Goal: Task Accomplishment & Management: Use online tool/utility

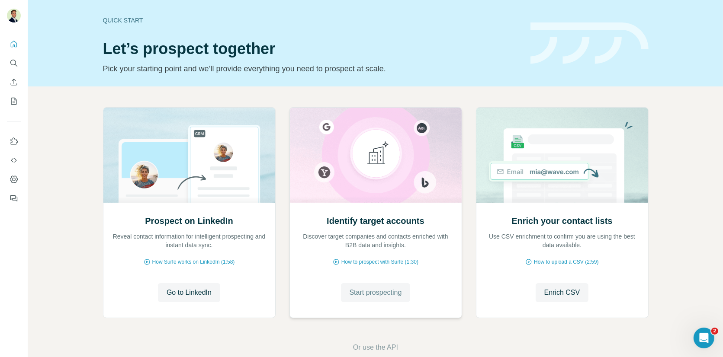
drag, startPoint x: 379, startPoint y: 286, endPoint x: 376, endPoint y: 284, distance: 4.5
click at [379, 286] on button "Start prospecting" at bounding box center [376, 292] width 70 height 19
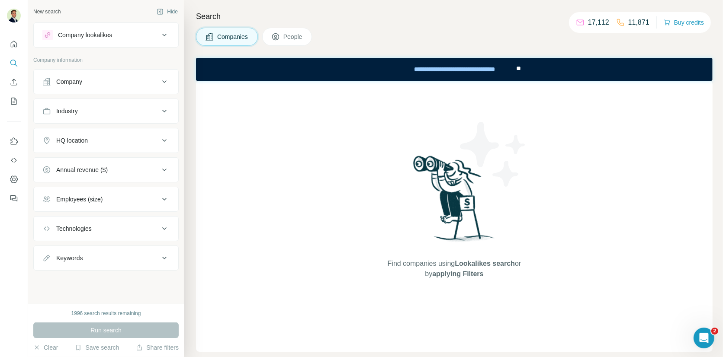
click at [282, 35] on button "People" at bounding box center [287, 37] width 50 height 18
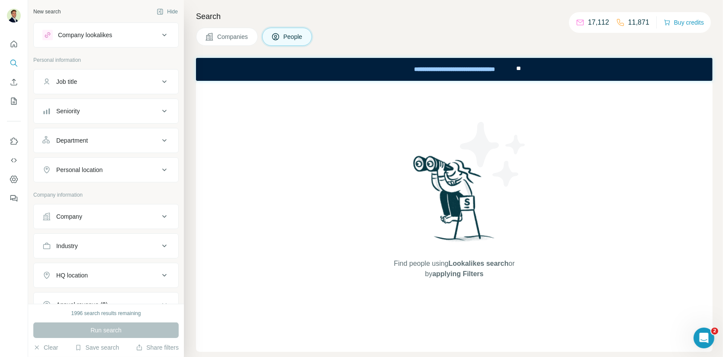
click at [72, 212] on div "Company" at bounding box center [69, 216] width 26 height 9
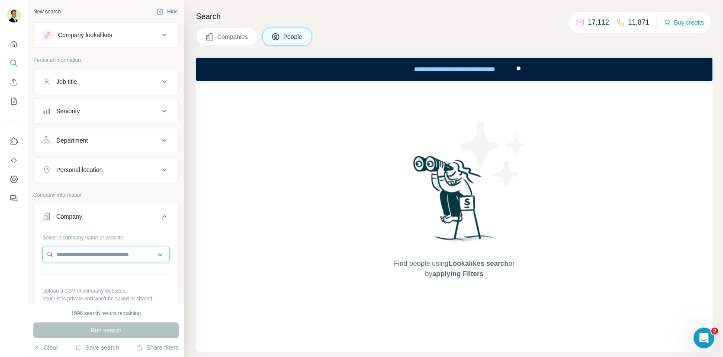
click at [86, 254] on input "text" at bounding box center [105, 255] width 127 height 16
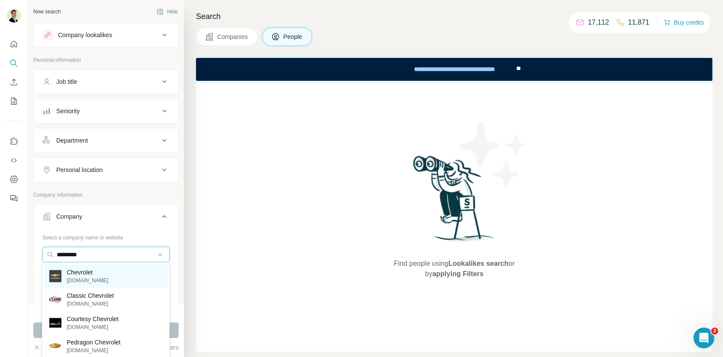
type input "*********"
click at [88, 277] on p "chevrolet.com" at bounding box center [88, 281] width 42 height 8
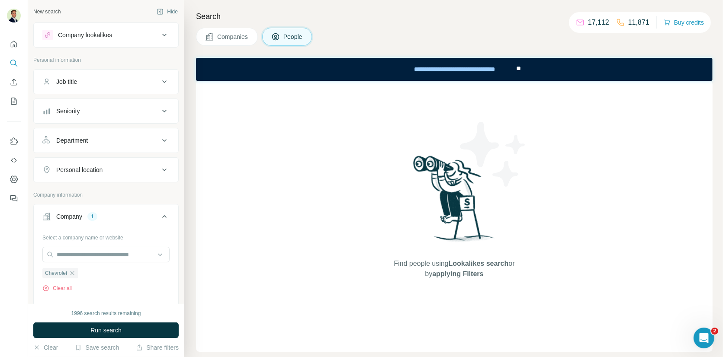
click at [89, 107] on div "Seniority" at bounding box center [100, 111] width 117 height 9
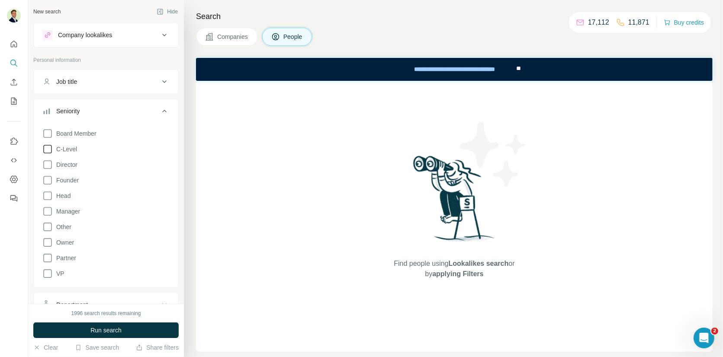
click at [48, 148] on icon at bounding box center [47, 149] width 10 height 10
click at [48, 163] on icon at bounding box center [47, 165] width 10 height 10
click at [48, 183] on icon at bounding box center [47, 180] width 10 height 10
click at [48, 197] on icon at bounding box center [47, 196] width 10 height 10
click at [47, 179] on icon at bounding box center [47, 180] width 9 height 9
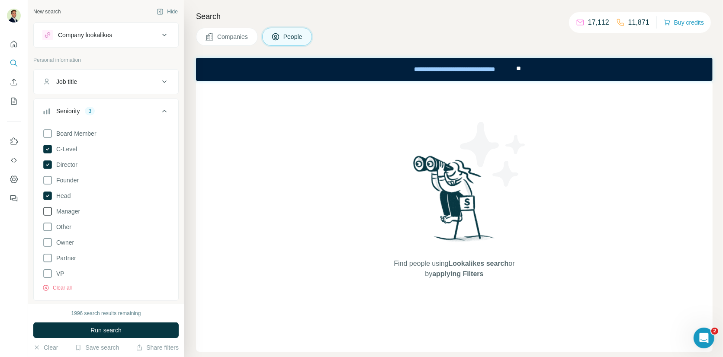
click at [47, 207] on icon at bounding box center [47, 211] width 10 height 10
drag, startPoint x: 50, startPoint y: 207, endPoint x: 54, endPoint y: 259, distance: 52.1
click at [50, 207] on icon at bounding box center [47, 211] width 9 height 9
click at [46, 196] on icon at bounding box center [47, 196] width 9 height 9
click at [50, 194] on icon at bounding box center [47, 196] width 10 height 10
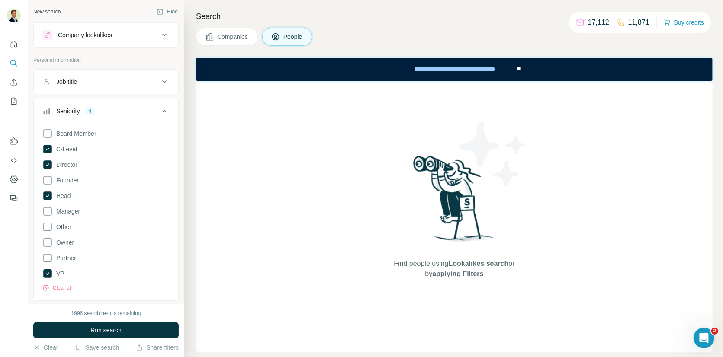
click at [153, 111] on div "Seniority 4" at bounding box center [100, 111] width 117 height 9
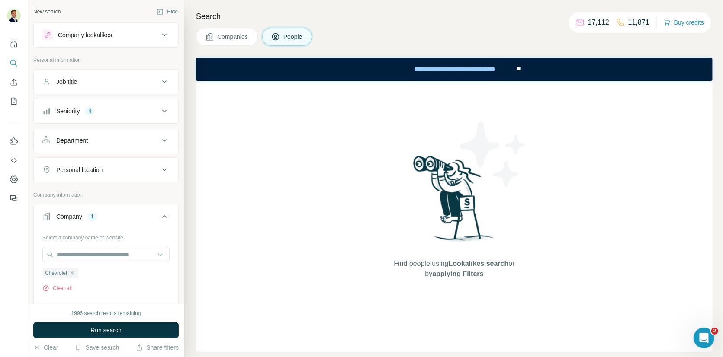
click at [103, 138] on div "Department" at bounding box center [100, 140] width 117 height 9
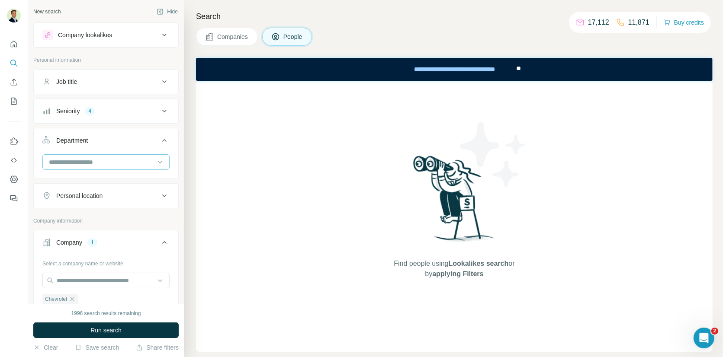
click at [76, 162] on input at bounding box center [101, 163] width 107 height 10
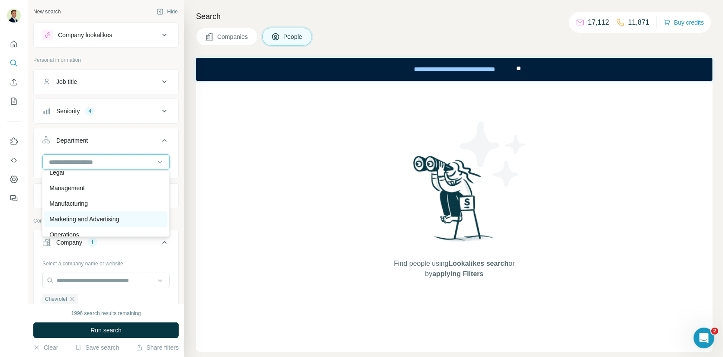
scroll to position [165, 0]
click at [77, 217] on p "Marketing and Advertising" at bounding box center [84, 218] width 70 height 9
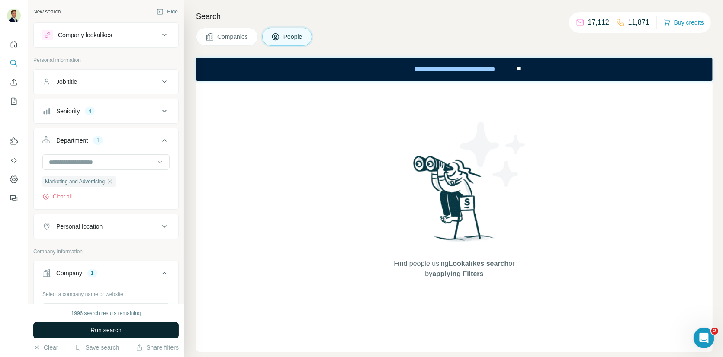
click at [109, 332] on span "Run search" at bounding box center [105, 330] width 31 height 9
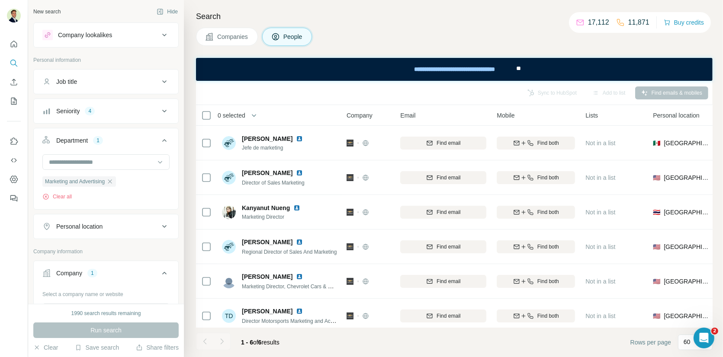
click at [73, 112] on div "Seniority" at bounding box center [67, 111] width 23 height 9
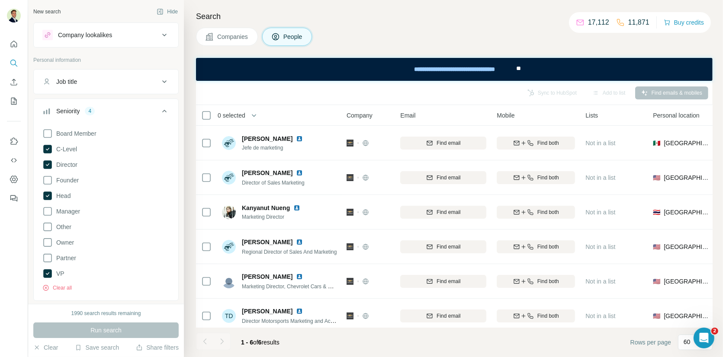
click at [89, 109] on div "4" at bounding box center [90, 111] width 10 height 8
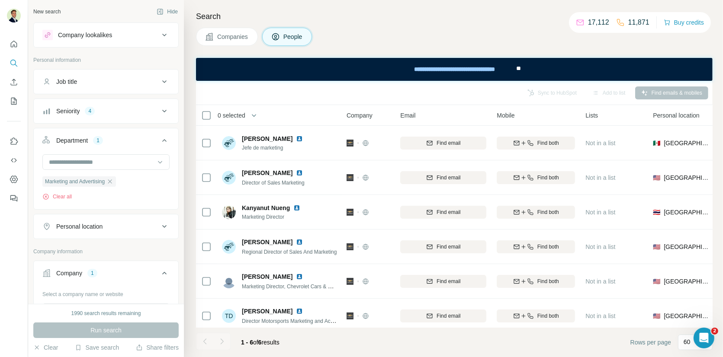
click at [80, 111] on div "Seniority" at bounding box center [67, 111] width 23 height 9
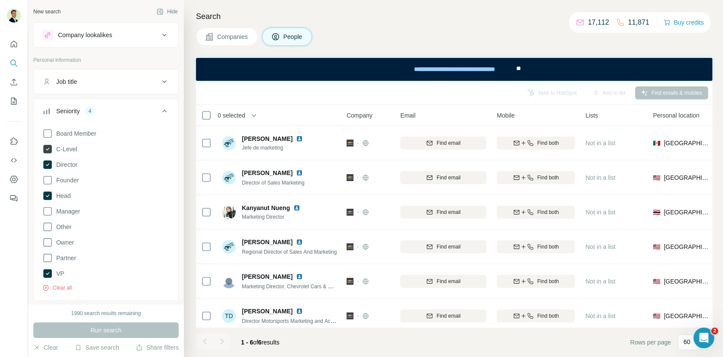
click at [50, 149] on icon at bounding box center [47, 149] width 9 height 9
click at [92, 112] on div "3" at bounding box center [90, 111] width 10 height 8
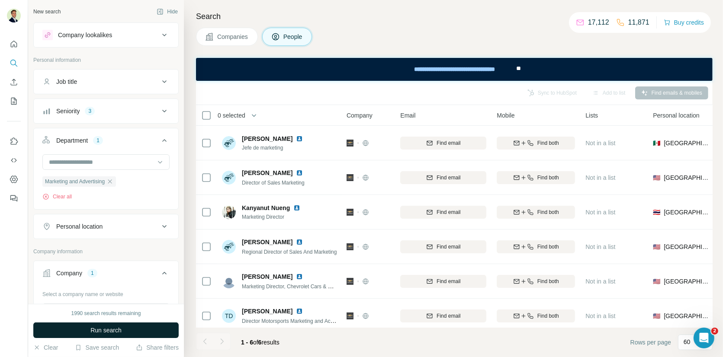
click at [102, 332] on span "Run search" at bounding box center [105, 330] width 31 height 9
click at [113, 182] on icon "button" at bounding box center [109, 181] width 7 height 7
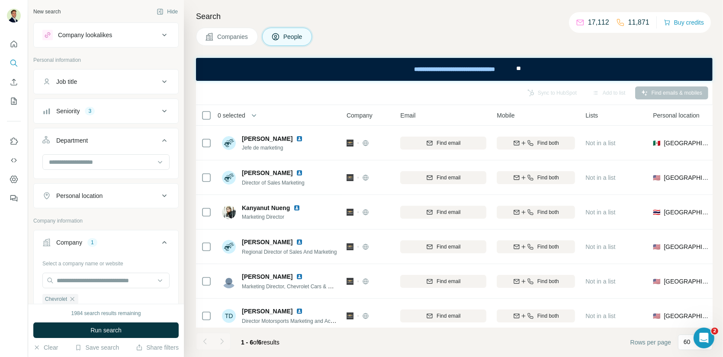
click at [93, 134] on button "Department" at bounding box center [106, 142] width 145 height 24
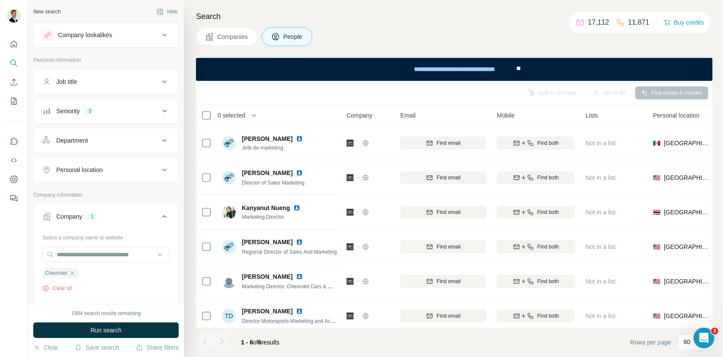
click at [89, 170] on div "Personal location" at bounding box center [79, 170] width 46 height 9
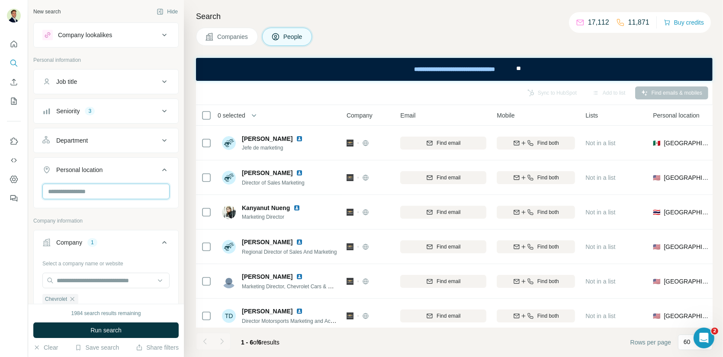
click at [82, 196] on input "text" at bounding box center [105, 192] width 127 height 16
type input "**********"
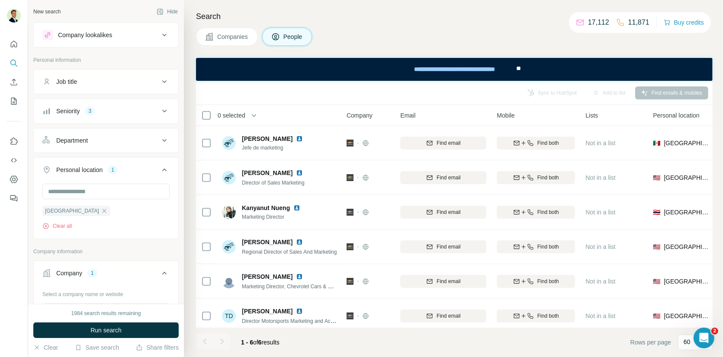
click at [130, 167] on div "Personal location 1" at bounding box center [100, 170] width 117 height 9
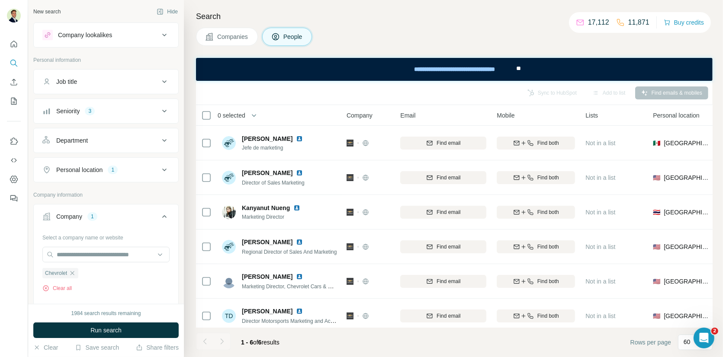
click at [105, 332] on span "Run search" at bounding box center [105, 330] width 31 height 9
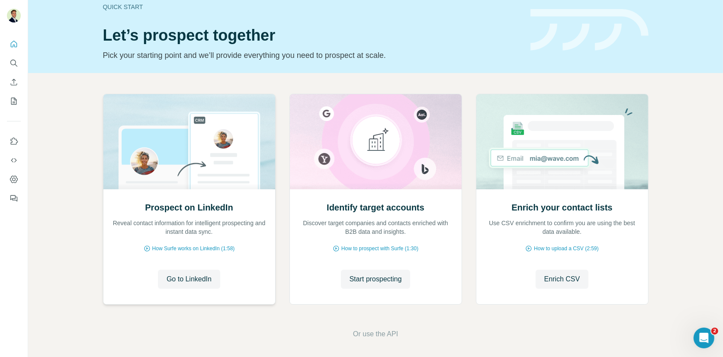
scroll to position [16, 0]
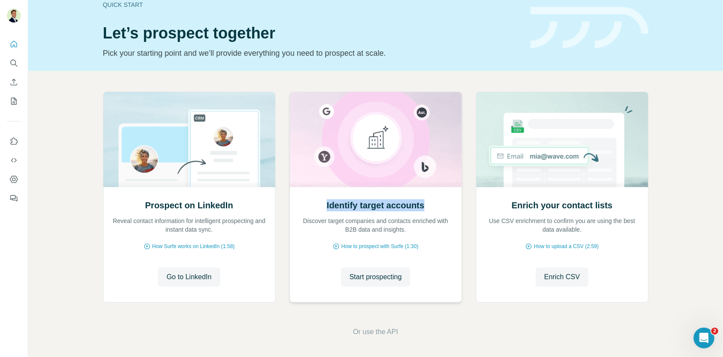
drag, startPoint x: 330, startPoint y: 206, endPoint x: 426, endPoint y: 206, distance: 95.6
click at [424, 206] on h2 "Identify target accounts" at bounding box center [376, 205] width 98 height 12
click at [373, 224] on p "Discover target companies and contacts enriched with B2B data and insights." at bounding box center [376, 225] width 154 height 17
click at [376, 223] on p "Discover target companies and contacts enriched with B2B data and insights." at bounding box center [376, 225] width 154 height 17
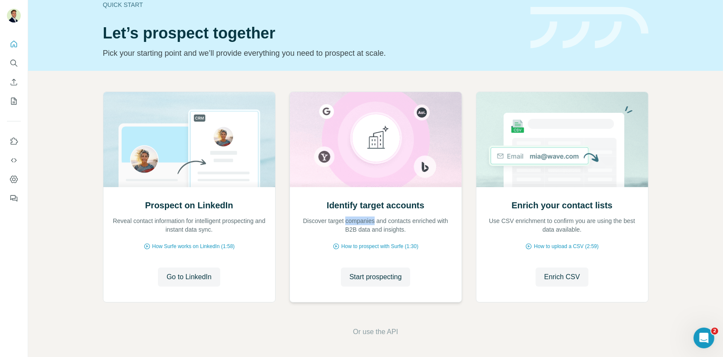
click at [378, 223] on p "Discover target companies and contacts enriched with B2B data and insights." at bounding box center [376, 225] width 154 height 17
click at [376, 283] on button "Start prospecting" at bounding box center [376, 277] width 70 height 19
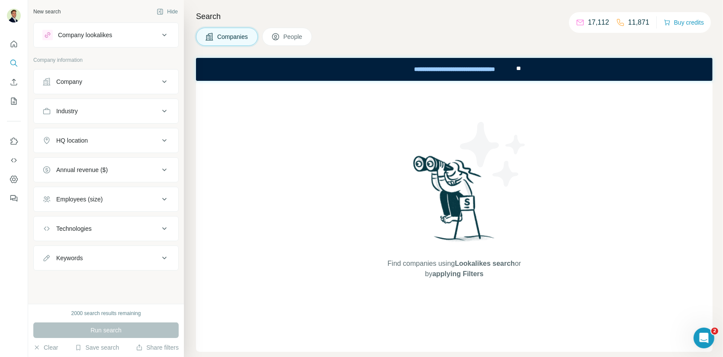
click at [287, 38] on span "People" at bounding box center [293, 36] width 20 height 9
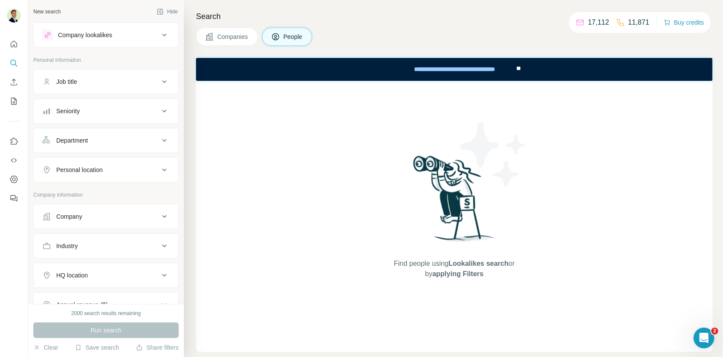
click at [137, 108] on div "Seniority" at bounding box center [100, 111] width 117 height 9
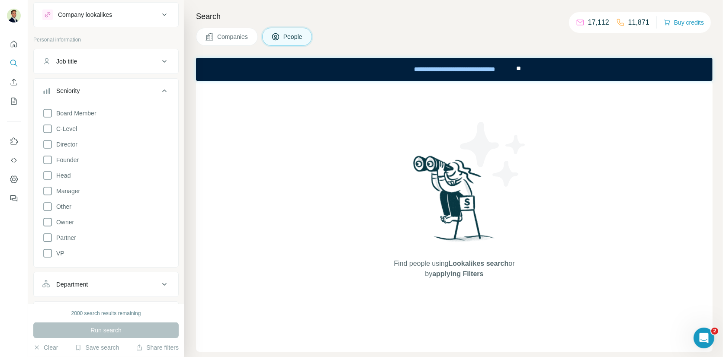
scroll to position [22, 0]
click at [47, 129] on icon at bounding box center [47, 127] width 10 height 10
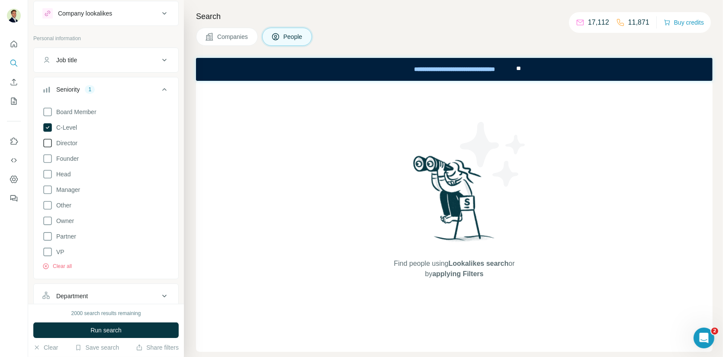
click at [48, 141] on icon at bounding box center [47, 143] width 10 height 10
click at [48, 158] on icon at bounding box center [47, 159] width 10 height 10
click at [48, 172] on icon at bounding box center [47, 174] width 10 height 10
click at [164, 89] on icon at bounding box center [164, 89] width 4 height 3
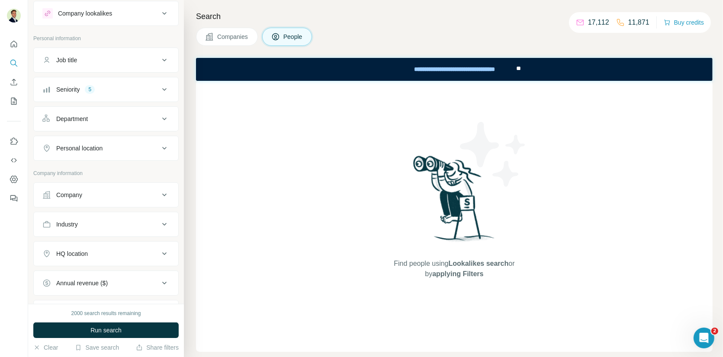
click at [137, 119] on div "Department" at bounding box center [100, 119] width 117 height 9
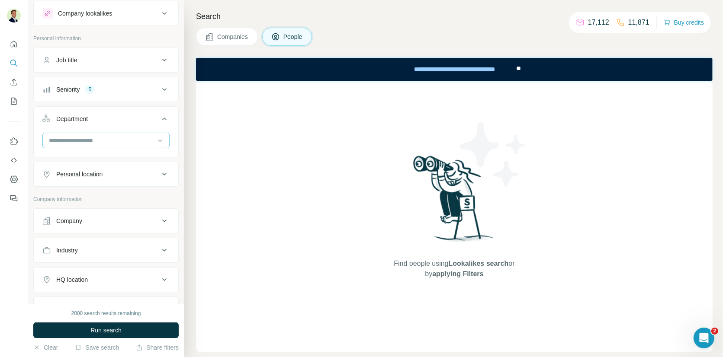
click at [124, 138] on input at bounding box center [101, 141] width 107 height 10
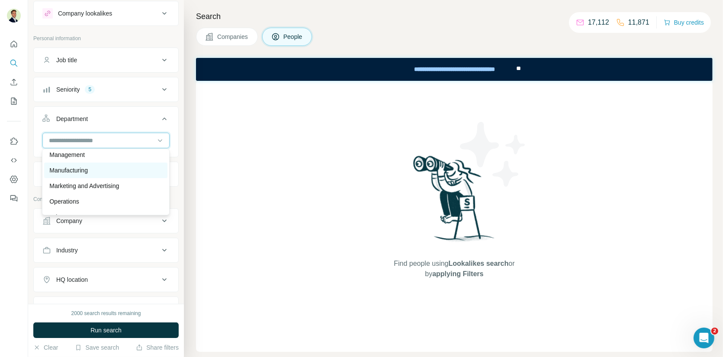
scroll to position [176, 0]
click at [76, 181] on p "Marketing and Advertising" at bounding box center [84, 185] width 70 height 9
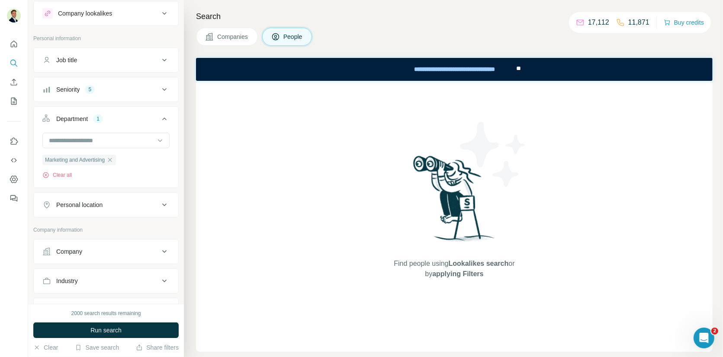
click at [163, 116] on icon at bounding box center [164, 119] width 10 height 10
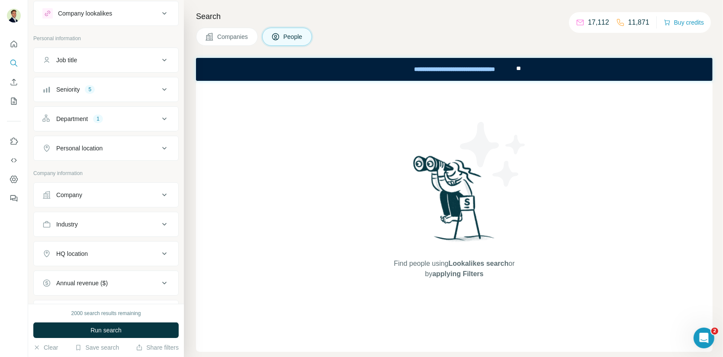
click at [144, 144] on div "Personal location" at bounding box center [100, 148] width 117 height 9
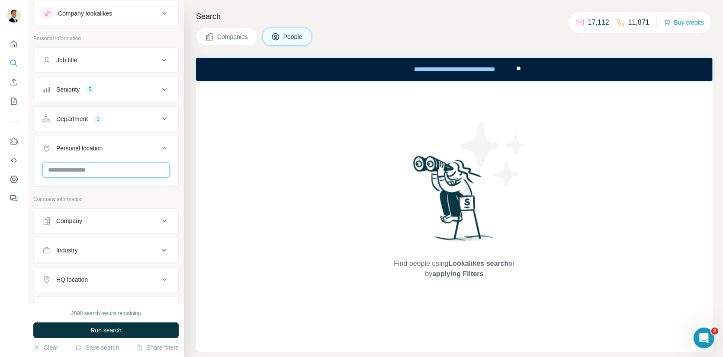
click at [110, 168] on input "text" at bounding box center [105, 170] width 127 height 16
type input "**********"
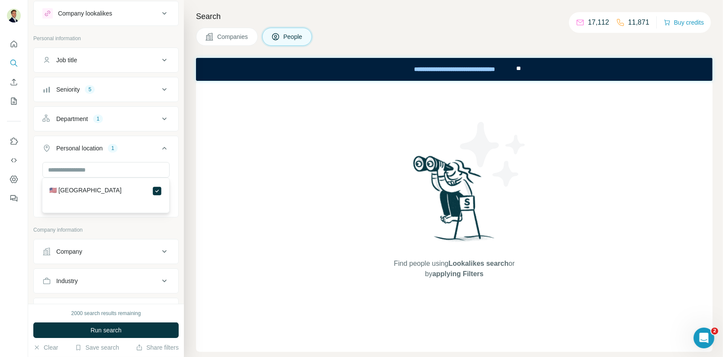
click at [163, 148] on icon at bounding box center [164, 148] width 10 height 10
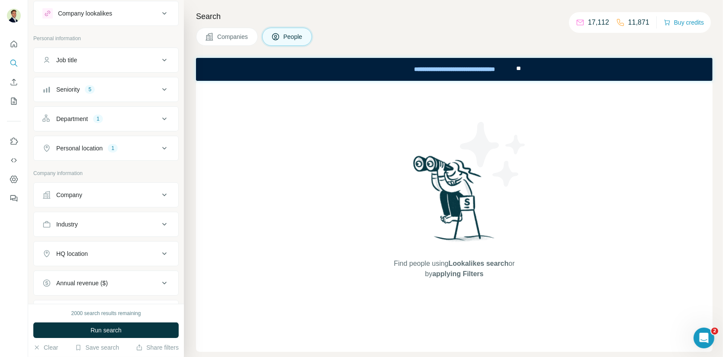
click at [157, 195] on div "Company" at bounding box center [100, 195] width 117 height 9
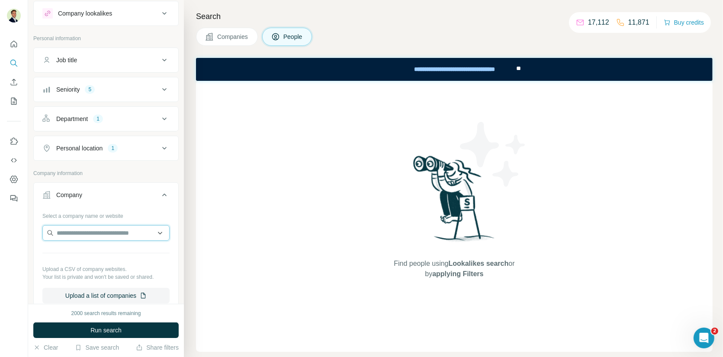
click at [109, 235] on input "text" at bounding box center [105, 233] width 127 height 16
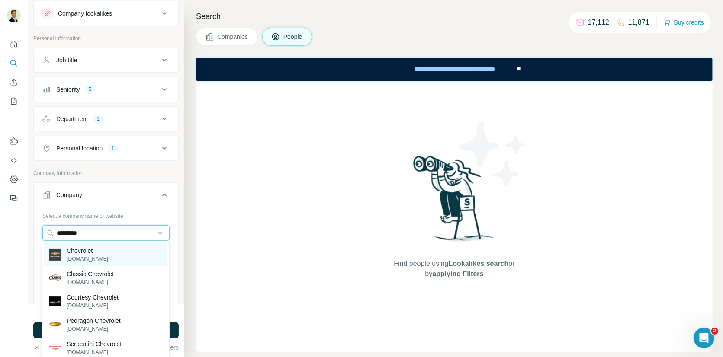
type input "*********"
click at [96, 254] on p "Chevrolet" at bounding box center [88, 251] width 42 height 9
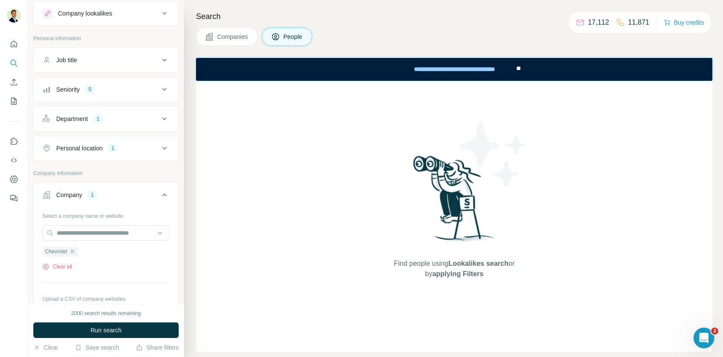
click at [163, 194] on icon at bounding box center [164, 195] width 4 height 3
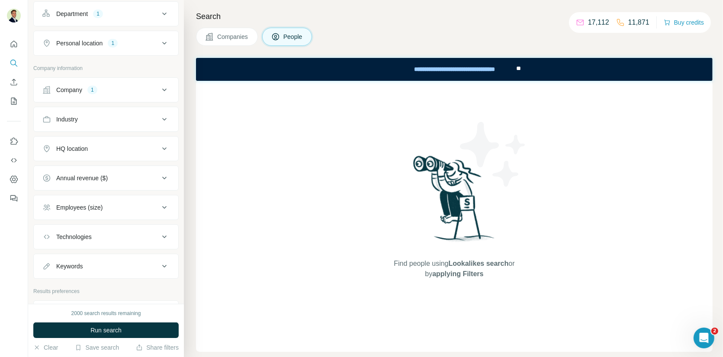
scroll to position [131, 0]
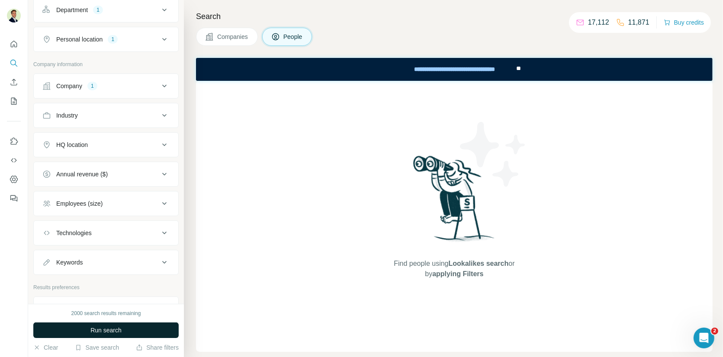
click at [101, 330] on span "Run search" at bounding box center [105, 330] width 31 height 9
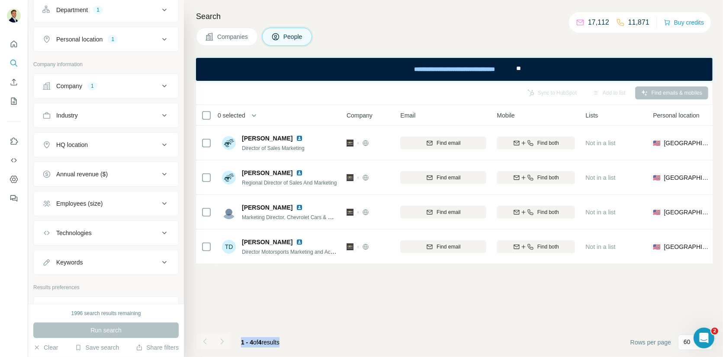
drag, startPoint x: 241, startPoint y: 344, endPoint x: 289, endPoint y: 344, distance: 48.5
click at [286, 344] on div "1 - 4 of 4 results" at bounding box center [260, 342] width 52 height 19
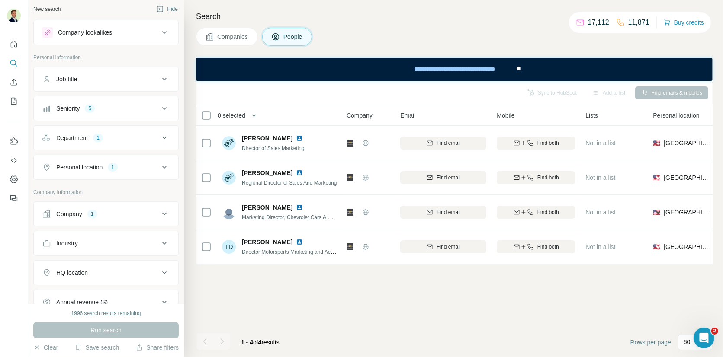
scroll to position [0, 0]
click at [15, 45] on icon "Quick start" at bounding box center [14, 44] width 9 height 9
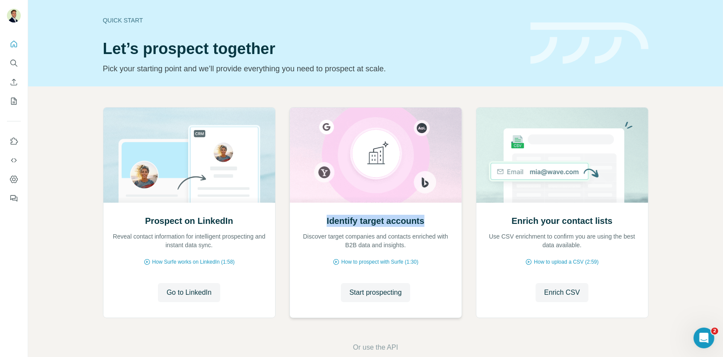
drag, startPoint x: 329, startPoint y: 222, endPoint x: 425, endPoint y: 223, distance: 96.5
click at [424, 223] on h2 "Identify target accounts" at bounding box center [376, 221] width 98 height 12
click at [435, 222] on div "Identify target accounts Discover target companies and contacts enriched with B…" at bounding box center [376, 232] width 154 height 35
click at [369, 296] on span "Start prospecting" at bounding box center [376, 293] width 52 height 10
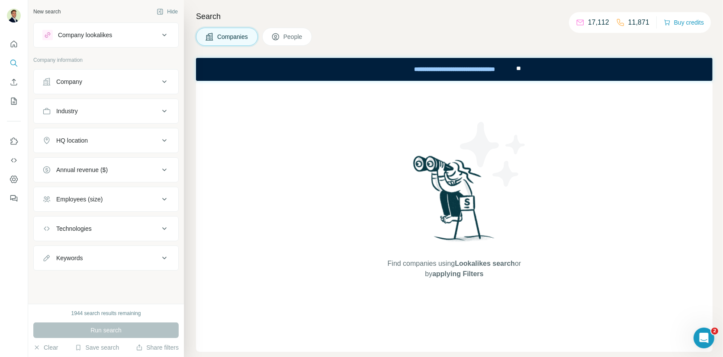
click at [288, 38] on span "People" at bounding box center [293, 36] width 20 height 9
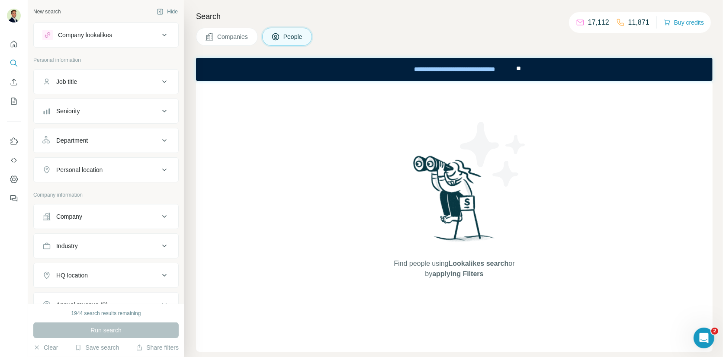
click at [126, 216] on div "Company" at bounding box center [100, 216] width 117 height 9
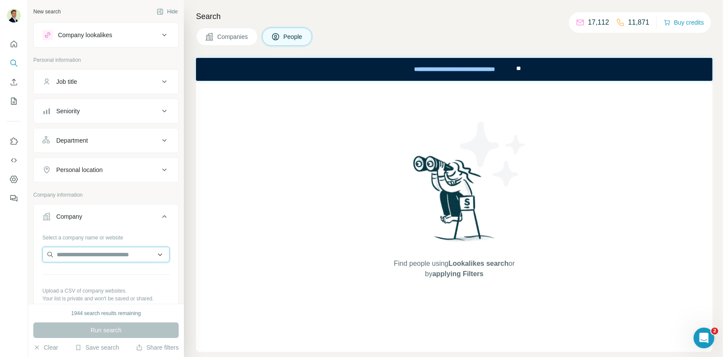
click at [113, 253] on input "text" at bounding box center [105, 255] width 127 height 16
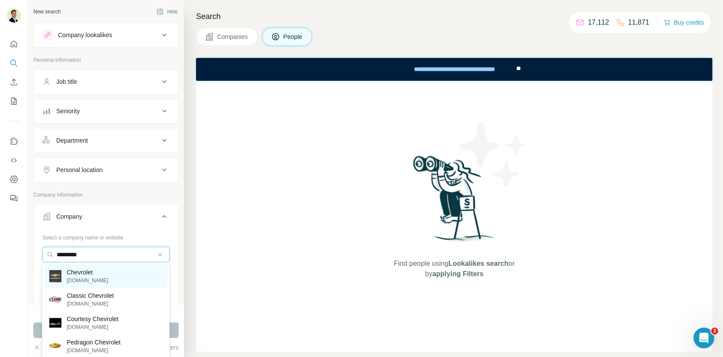
type input "*********"
click at [103, 275] on div "Chevrolet [DOMAIN_NAME]" at bounding box center [105, 276] width 123 height 23
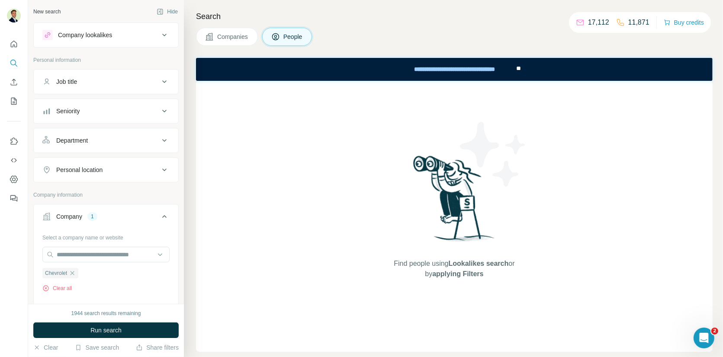
click at [114, 218] on div "Company 1" at bounding box center [100, 216] width 117 height 9
click at [111, 109] on div "Seniority" at bounding box center [100, 111] width 117 height 9
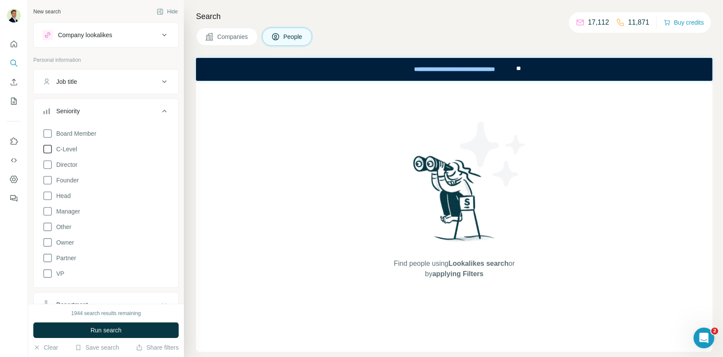
click at [46, 149] on icon at bounding box center [47, 149] width 10 height 10
click at [46, 165] on icon at bounding box center [47, 165] width 10 height 10
click at [46, 192] on icon at bounding box center [47, 196] width 10 height 10
click at [47, 211] on icon at bounding box center [47, 211] width 10 height 10
click at [47, 271] on icon at bounding box center [47, 274] width 10 height 10
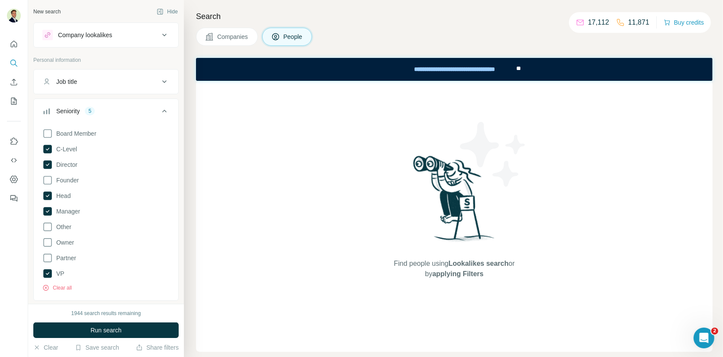
click at [105, 105] on button "Seniority 5" at bounding box center [106, 113] width 145 height 24
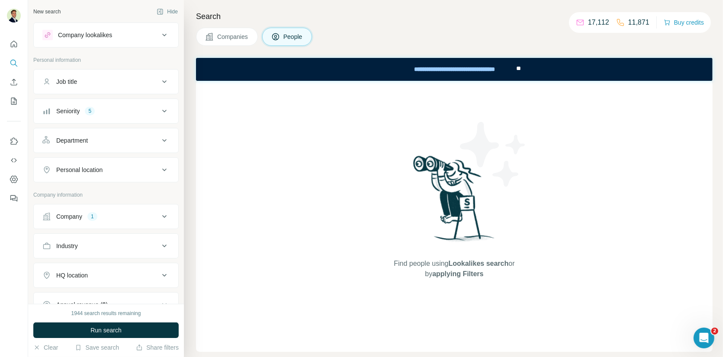
click at [86, 167] on div "Personal location" at bounding box center [79, 170] width 46 height 9
click at [79, 192] on input "text" at bounding box center [105, 192] width 127 height 16
type input "**********"
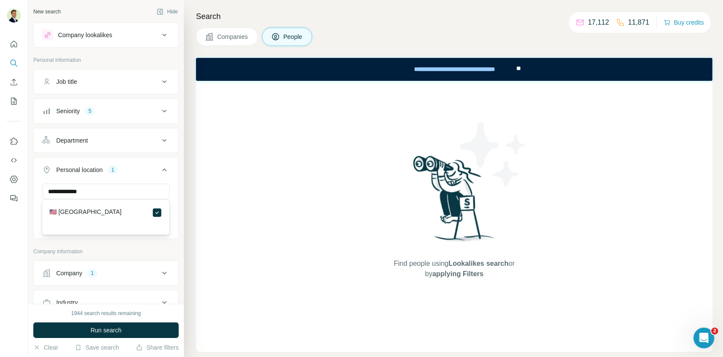
click at [164, 166] on icon at bounding box center [164, 170] width 10 height 10
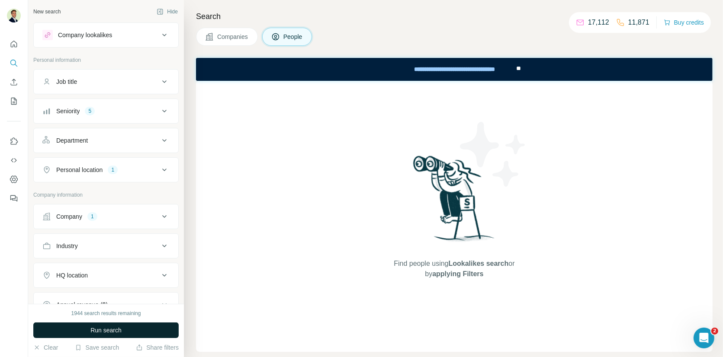
click at [100, 330] on span "Run search" at bounding box center [105, 330] width 31 height 9
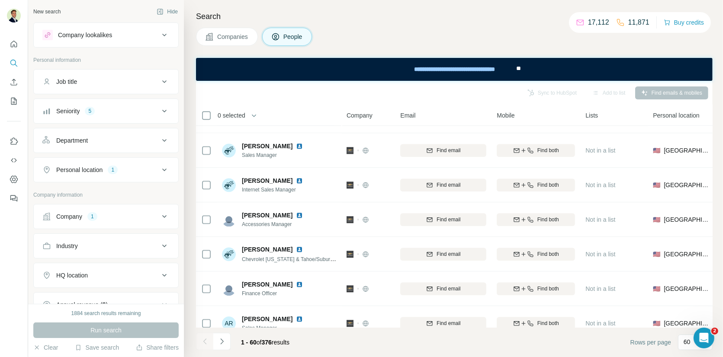
scroll to position [1874, 0]
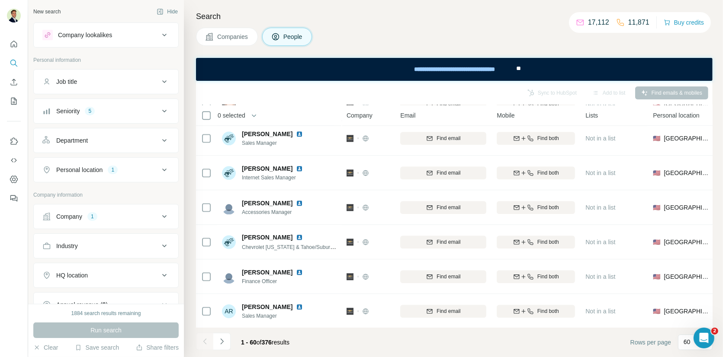
click at [134, 140] on div "Department" at bounding box center [100, 140] width 117 height 9
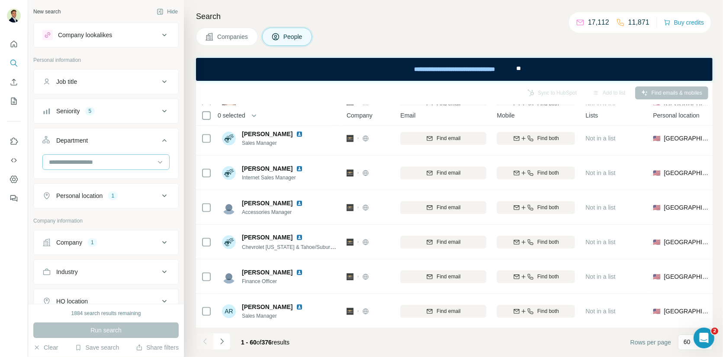
click at [119, 159] on input at bounding box center [101, 163] width 107 height 10
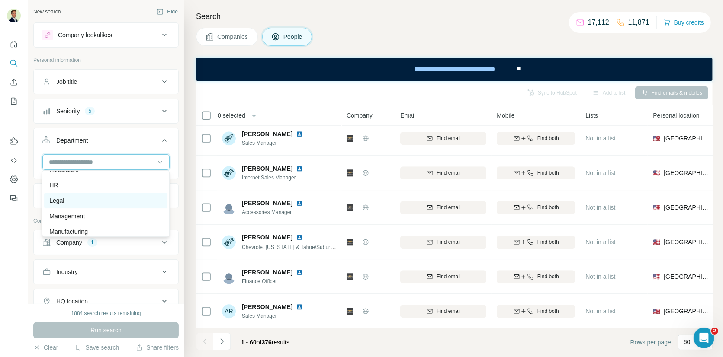
scroll to position [137, 0]
click at [51, 187] on p "HR" at bounding box center [53, 184] width 9 height 9
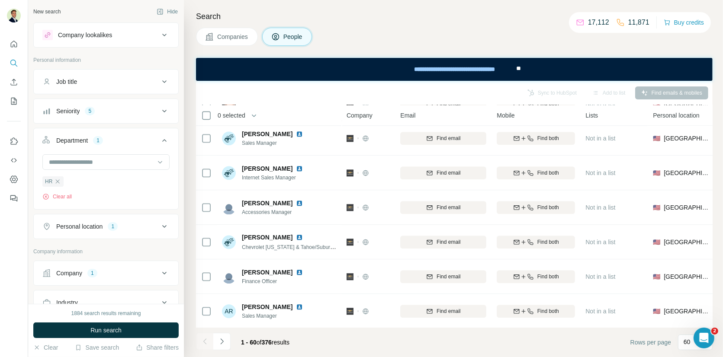
click at [125, 136] on div "Department 1" at bounding box center [100, 140] width 117 height 9
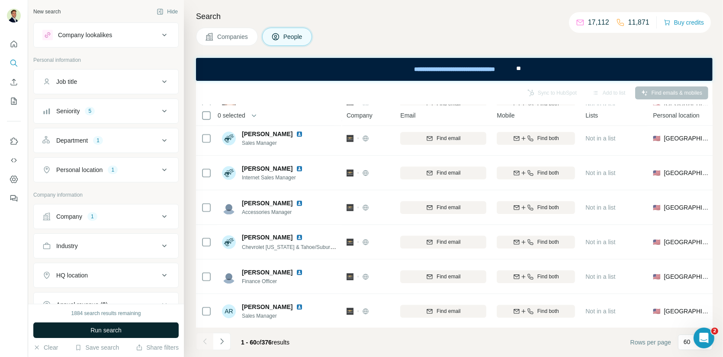
click at [119, 333] on span "Run search" at bounding box center [105, 330] width 31 height 9
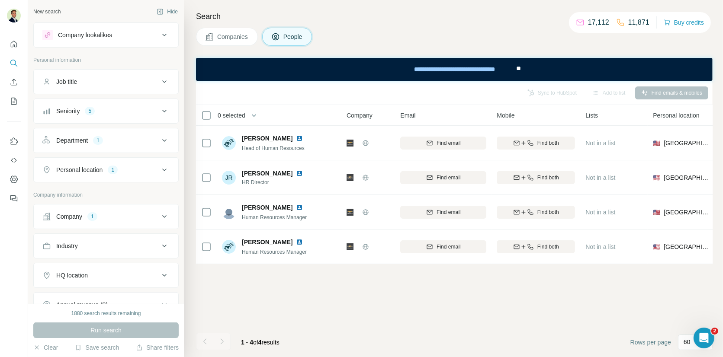
click at [85, 138] on div "Department" at bounding box center [72, 140] width 32 height 9
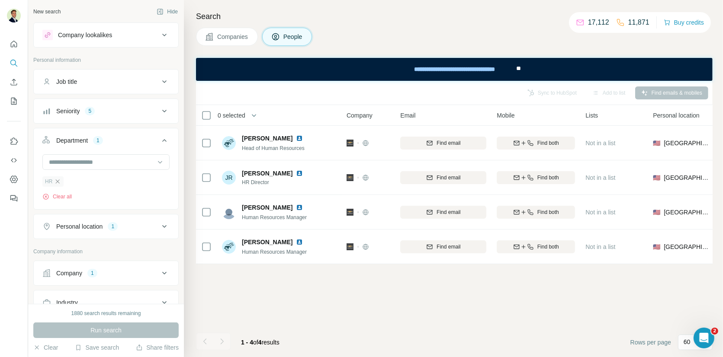
click at [58, 180] on icon "button" at bounding box center [57, 181] width 7 height 7
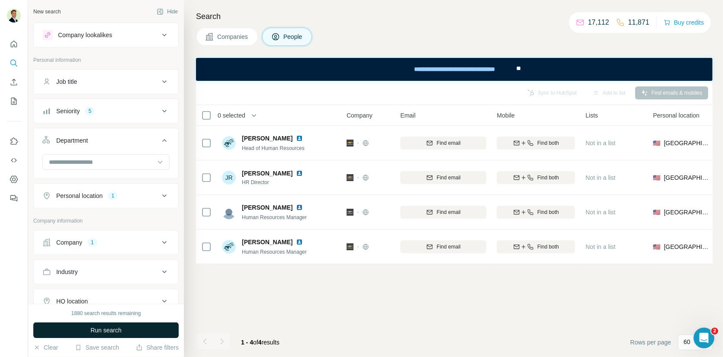
click at [110, 332] on span "Run search" at bounding box center [105, 330] width 31 height 9
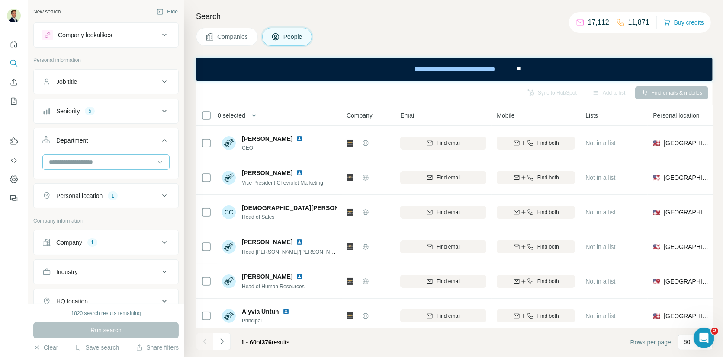
click at [93, 159] on input at bounding box center [101, 163] width 107 height 10
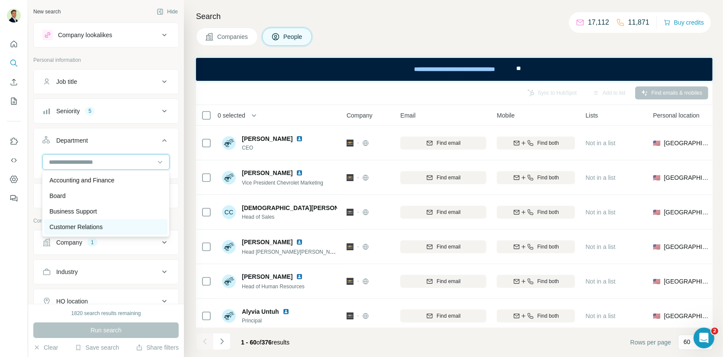
scroll to position [0, 0]
click at [98, 226] on p "Customer Relations" at bounding box center [75, 226] width 53 height 9
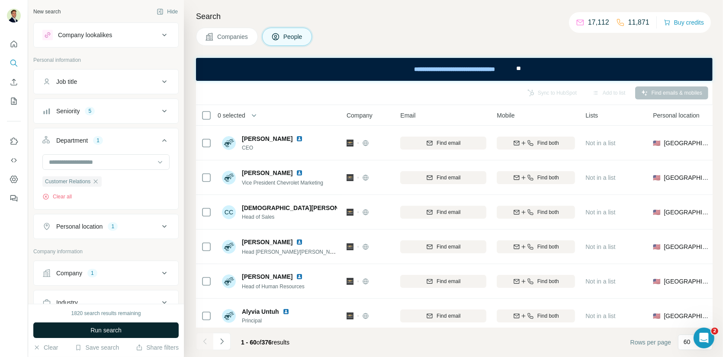
click at [113, 334] on span "Run search" at bounding box center [105, 330] width 31 height 9
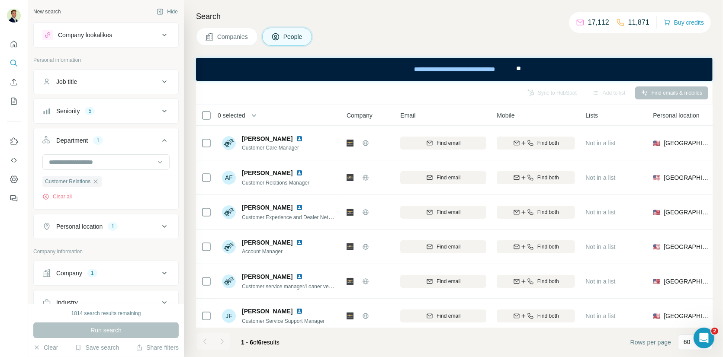
click at [99, 180] on icon "button" at bounding box center [95, 181] width 7 height 7
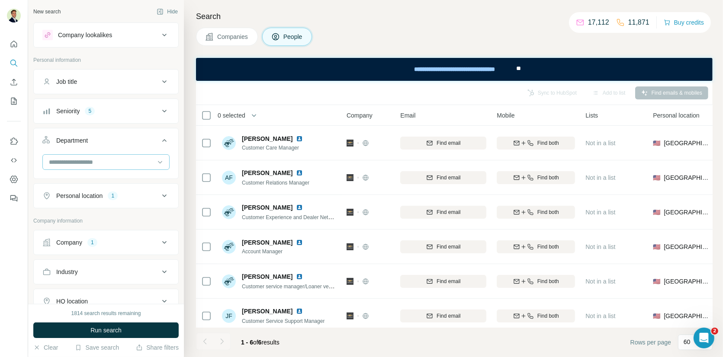
click at [101, 160] on input at bounding box center [101, 163] width 107 height 10
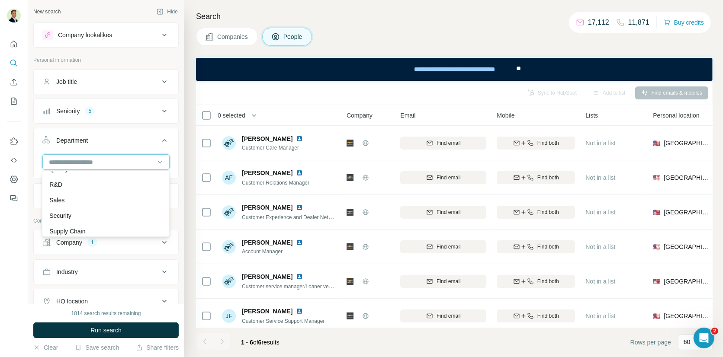
scroll to position [312, 0]
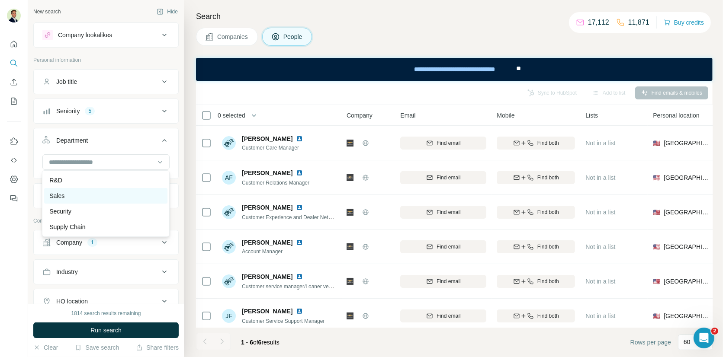
click at [76, 194] on div "Sales" at bounding box center [105, 196] width 113 height 9
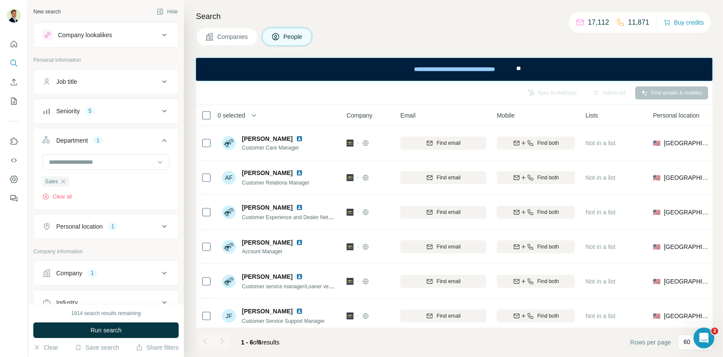
click at [123, 327] on button "Run search" at bounding box center [105, 331] width 145 height 16
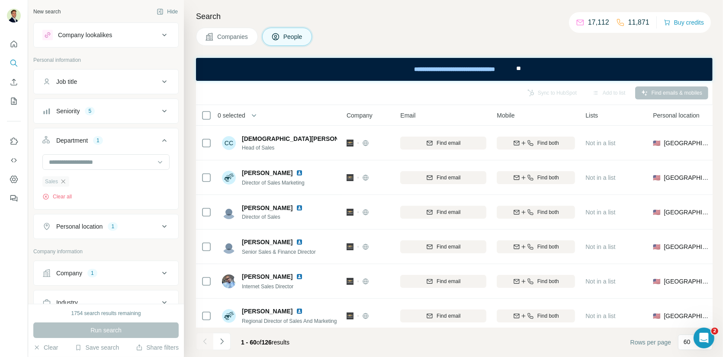
click at [64, 181] on icon "button" at bounding box center [63, 182] width 4 height 4
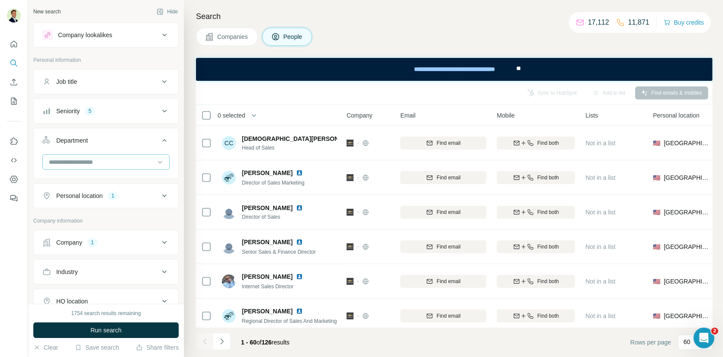
click at [137, 161] on input at bounding box center [101, 163] width 107 height 10
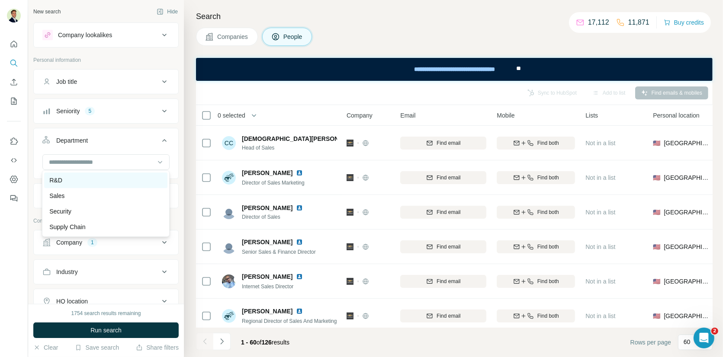
click at [80, 182] on div "R&D" at bounding box center [105, 180] width 113 height 9
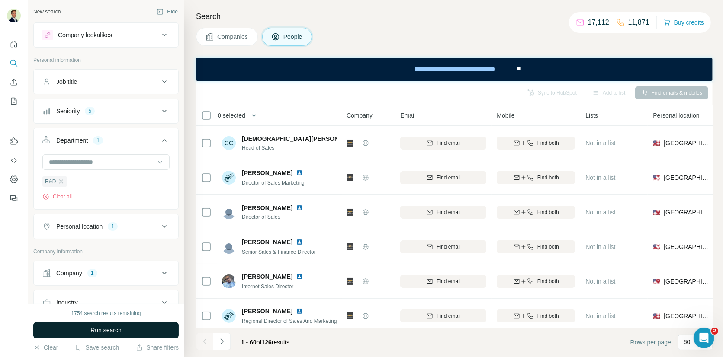
click at [119, 334] on span "Run search" at bounding box center [105, 330] width 31 height 9
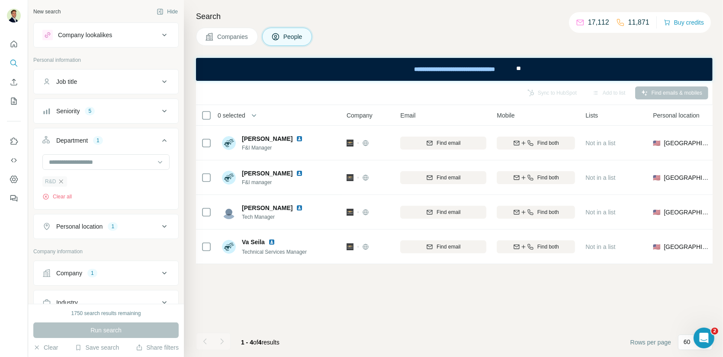
click at [61, 182] on icon "button" at bounding box center [61, 181] width 7 height 7
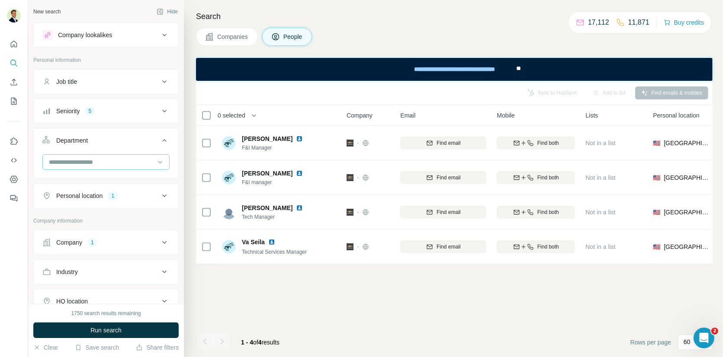
click at [106, 159] on input at bounding box center [101, 163] width 107 height 10
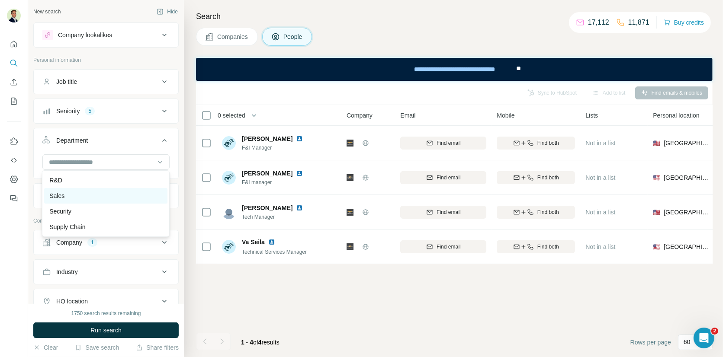
click at [62, 196] on p "Sales" at bounding box center [56, 196] width 15 height 9
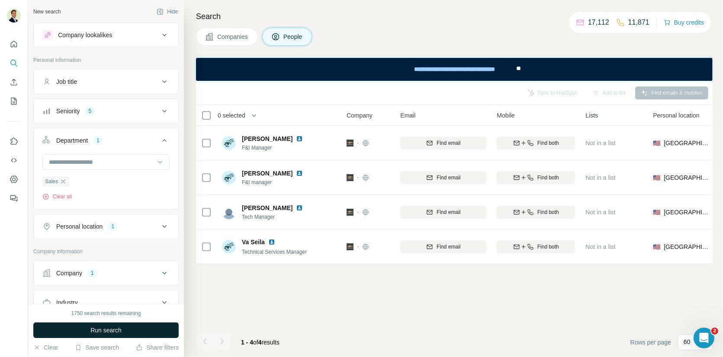
click at [125, 334] on button "Run search" at bounding box center [105, 331] width 145 height 16
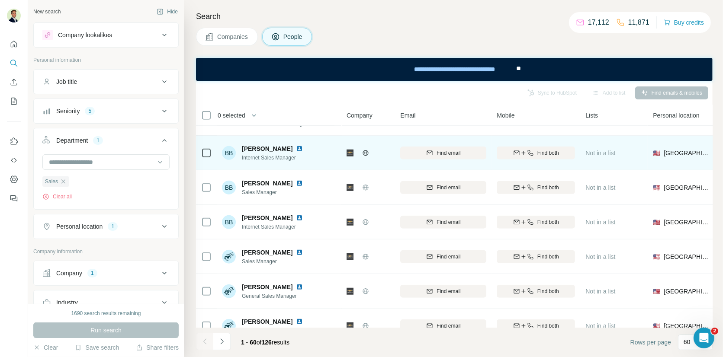
scroll to position [584, 0]
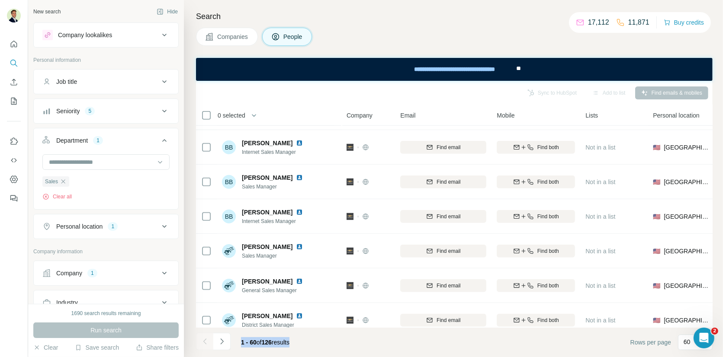
drag, startPoint x: 241, startPoint y: 341, endPoint x: 301, endPoint y: 342, distance: 60.6
click at [296, 342] on div "1 - 60 of 126 results" at bounding box center [265, 342] width 62 height 19
click at [296, 343] on div "1 - 60 of 126 results" at bounding box center [265, 342] width 62 height 19
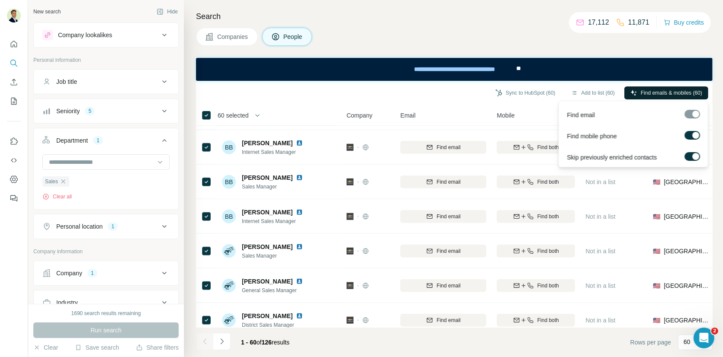
click at [669, 92] on span "Find emails & mobiles (60)" at bounding box center [671, 93] width 61 height 8
